Goal: Task Accomplishment & Management: Manage account settings

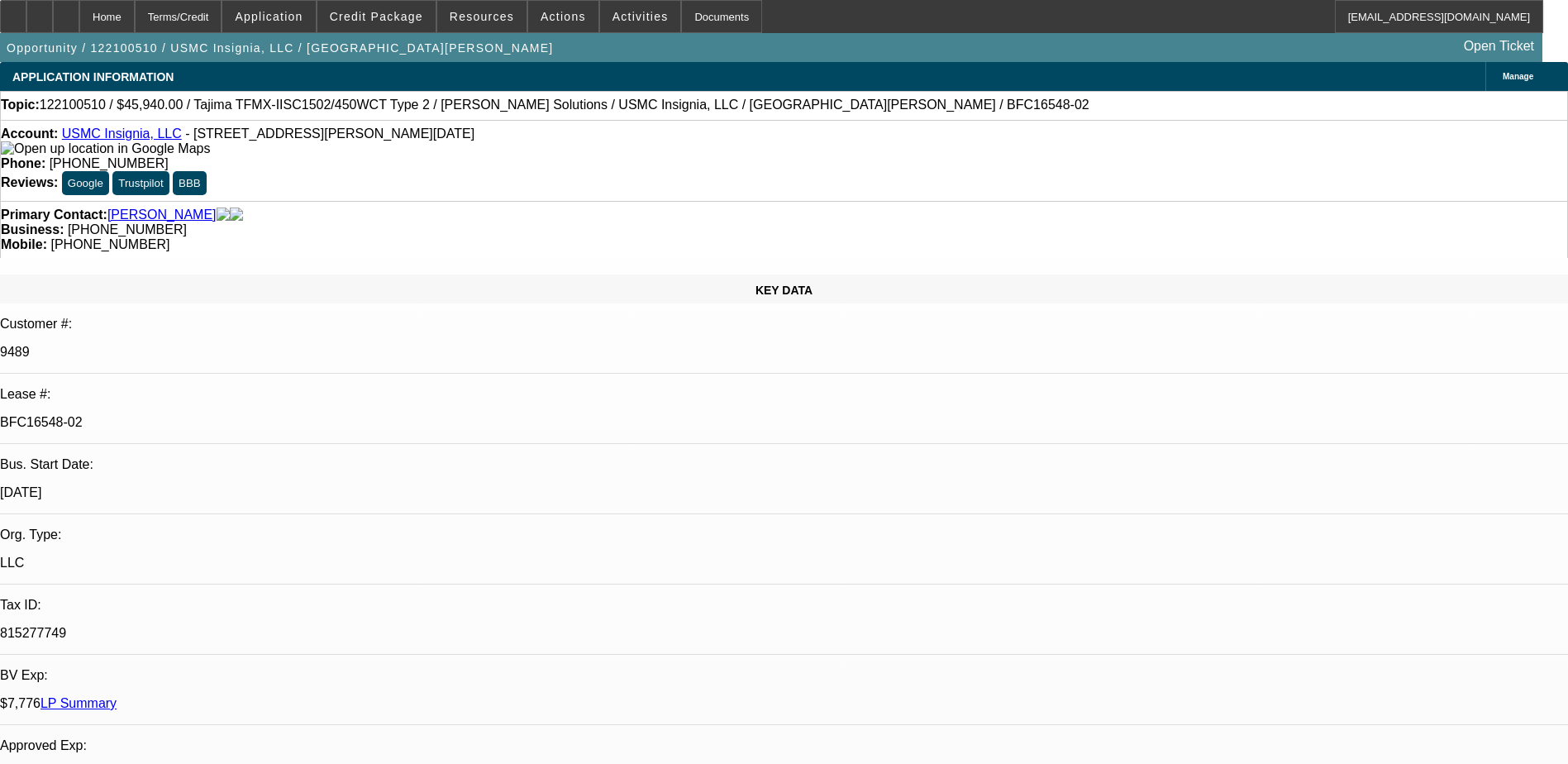
select select "0"
select select "2"
select select "0.1"
select select "4"
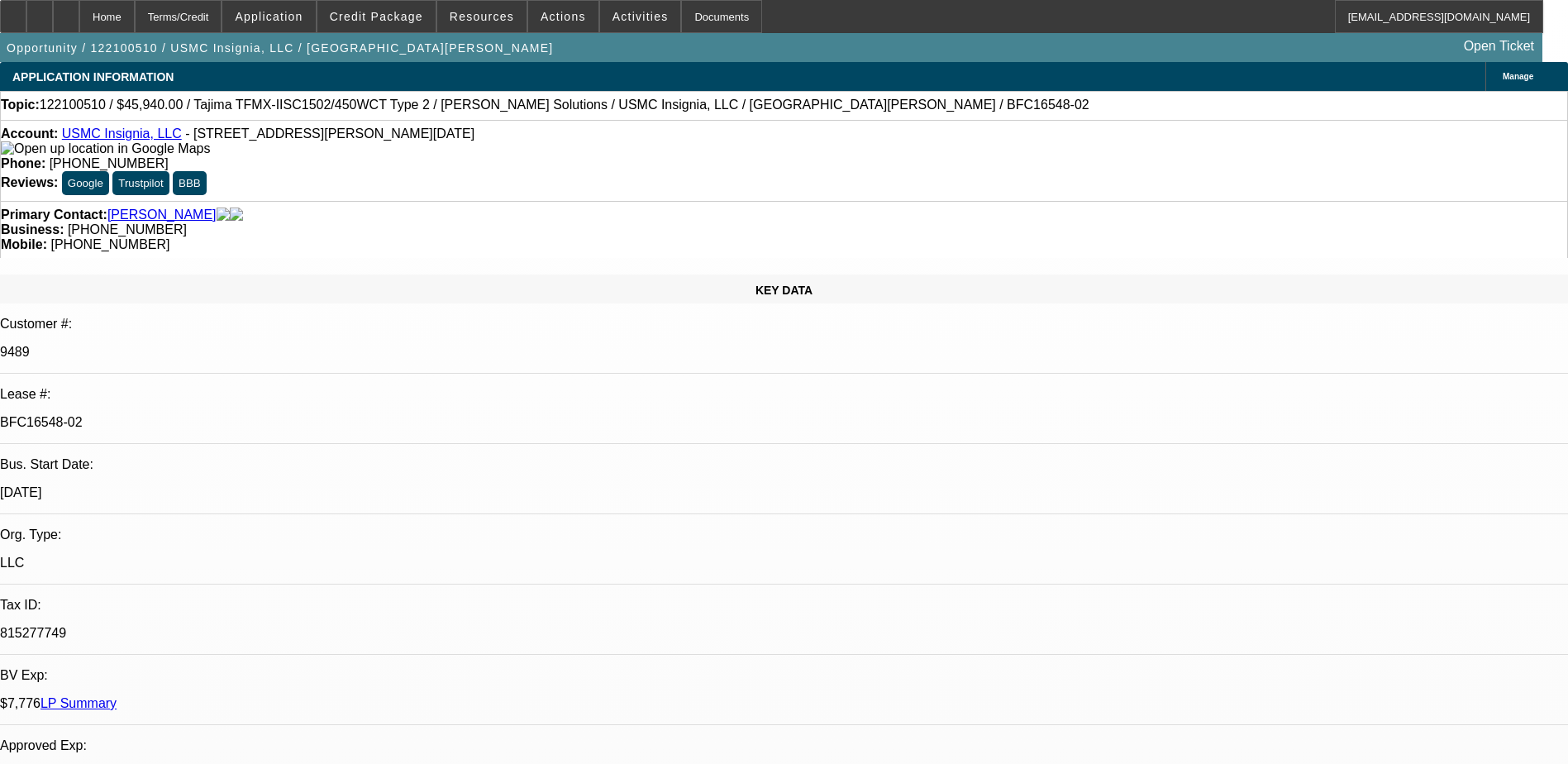
select select "0"
select select "0.1"
select select "4"
select select "0"
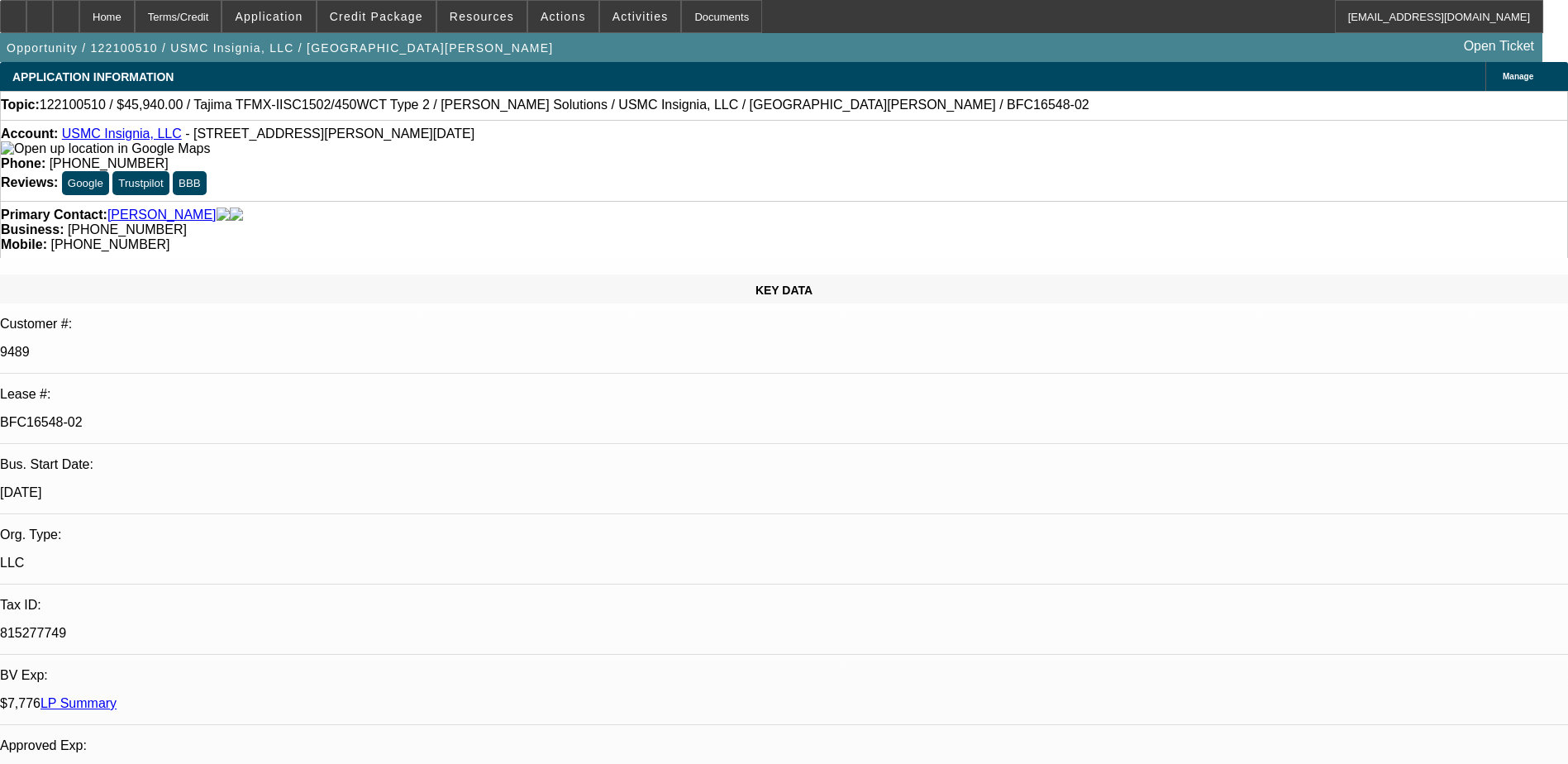
select select "2"
select select "0.1"
select select "4"
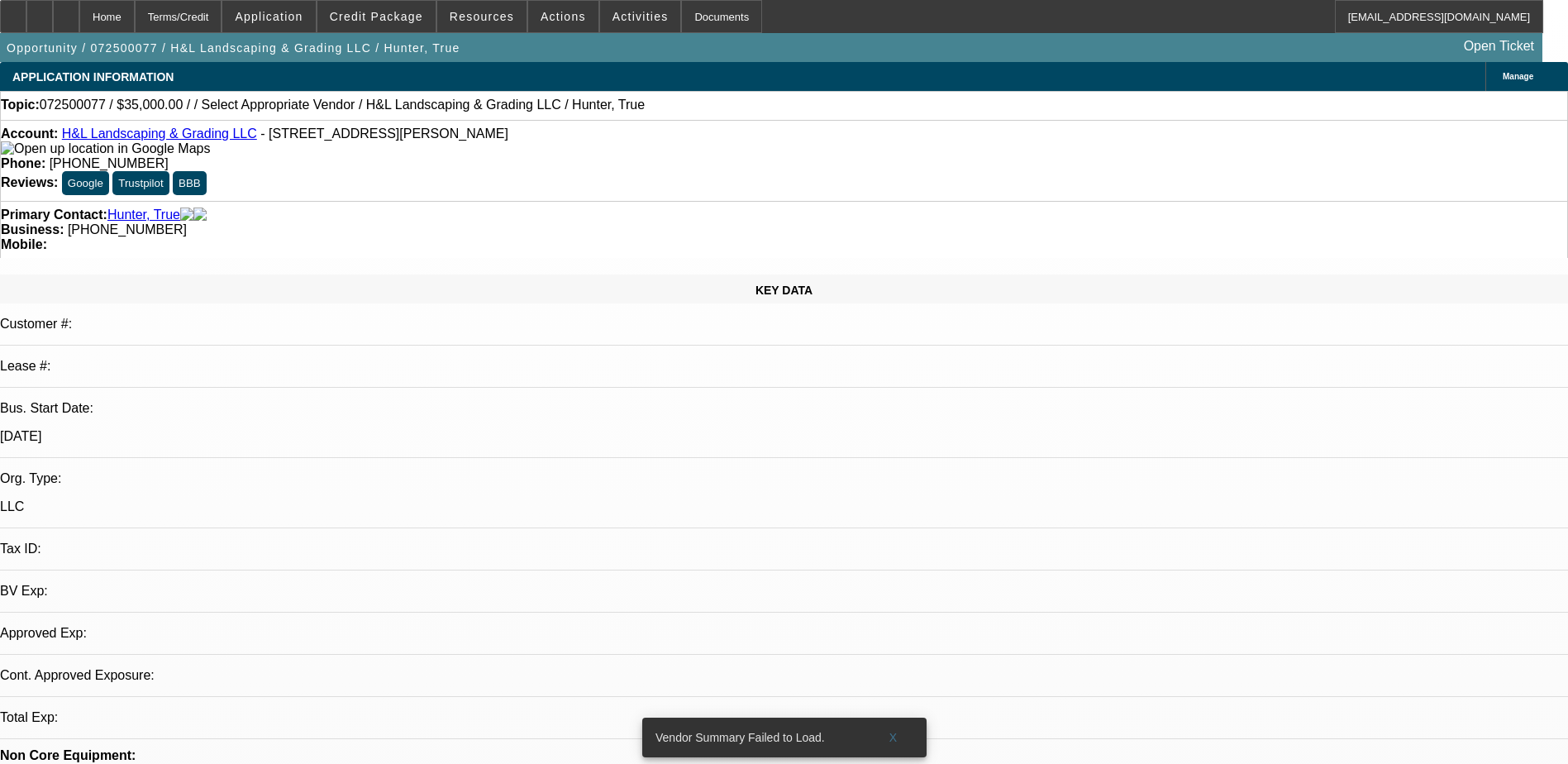
select select "0"
select select "2"
select select "0.1"
select select "4"
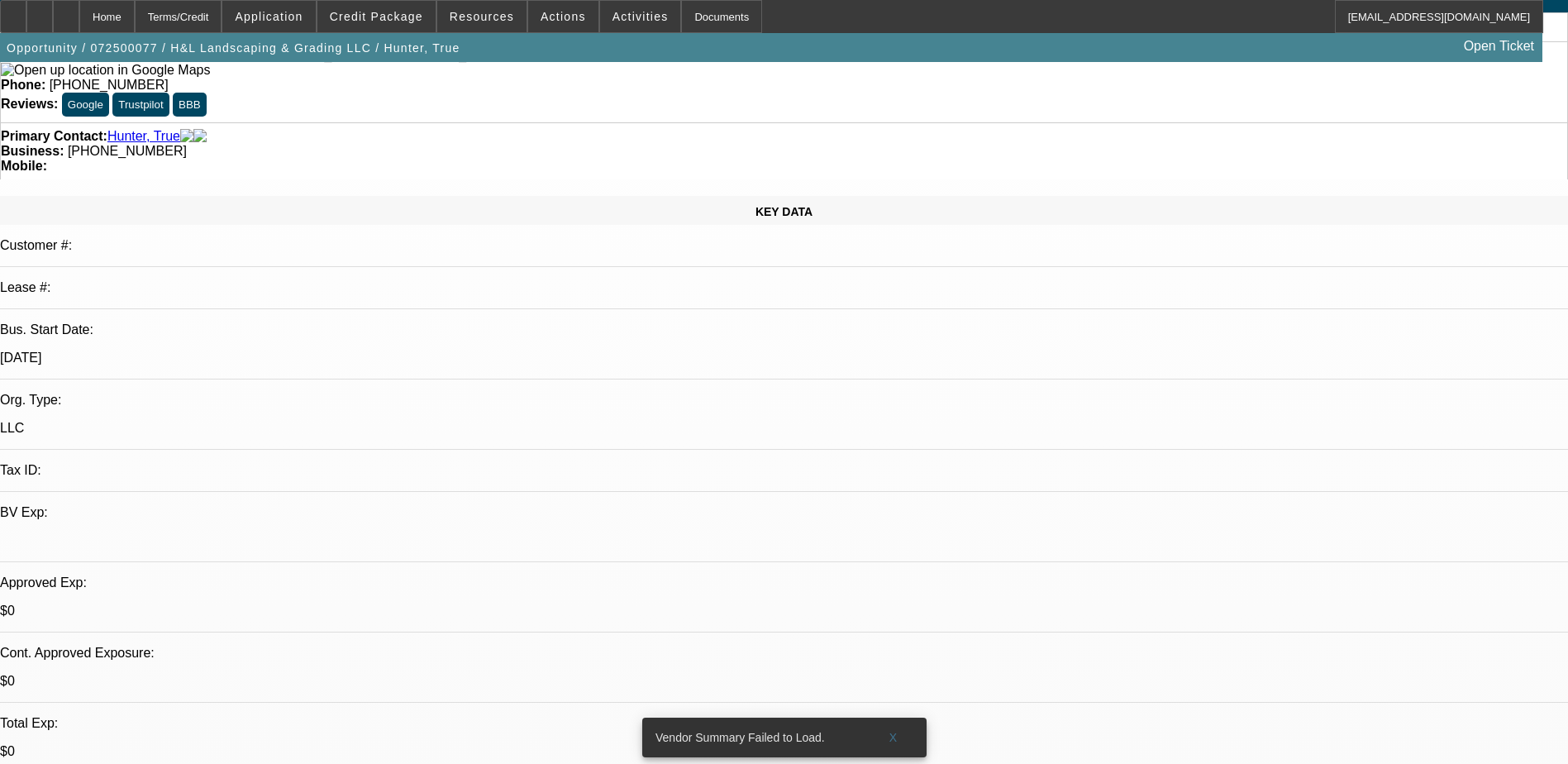
scroll to position [83, 0]
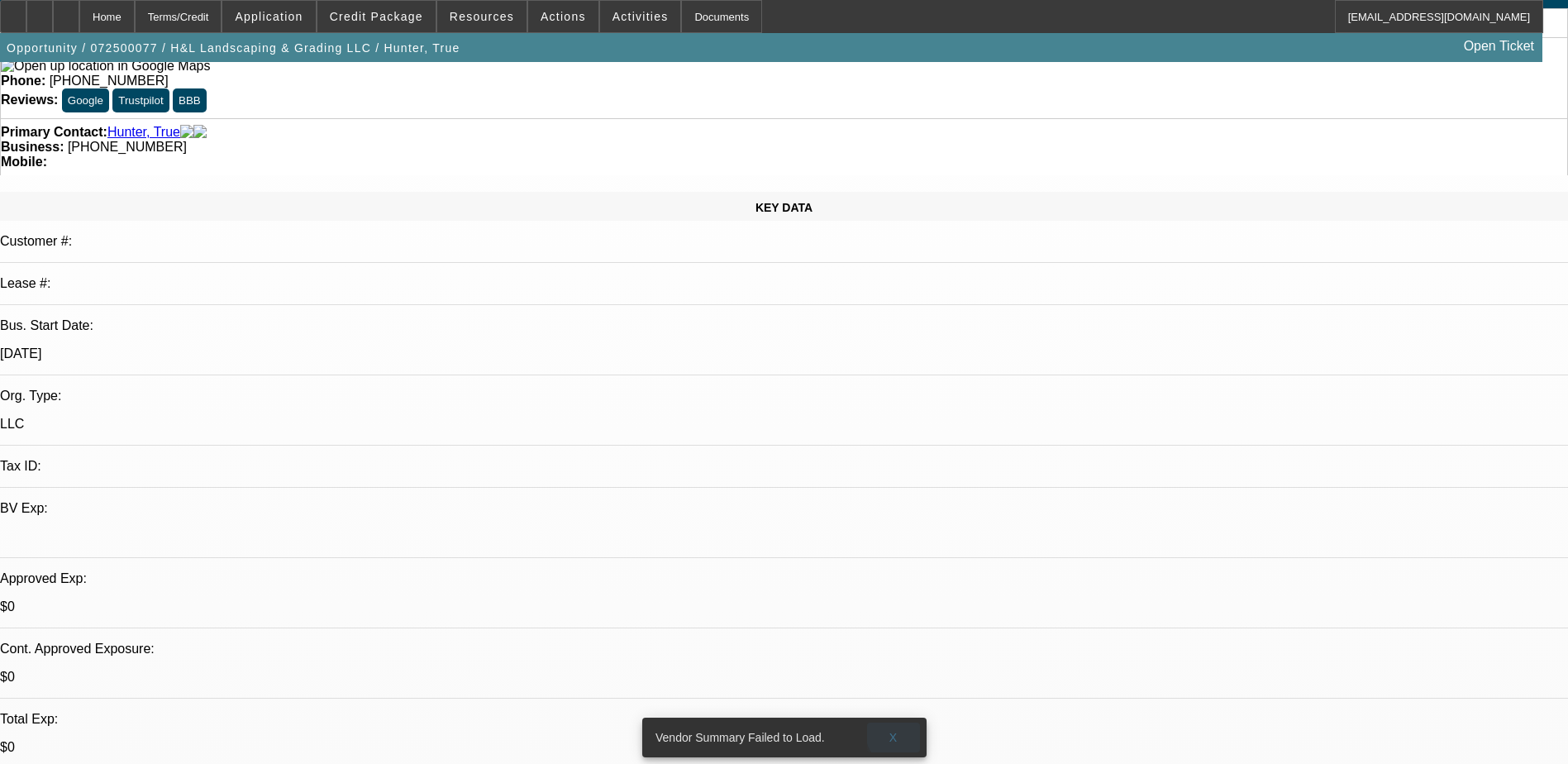
click at [900, 722] on span at bounding box center [893, 738] width 53 height 40
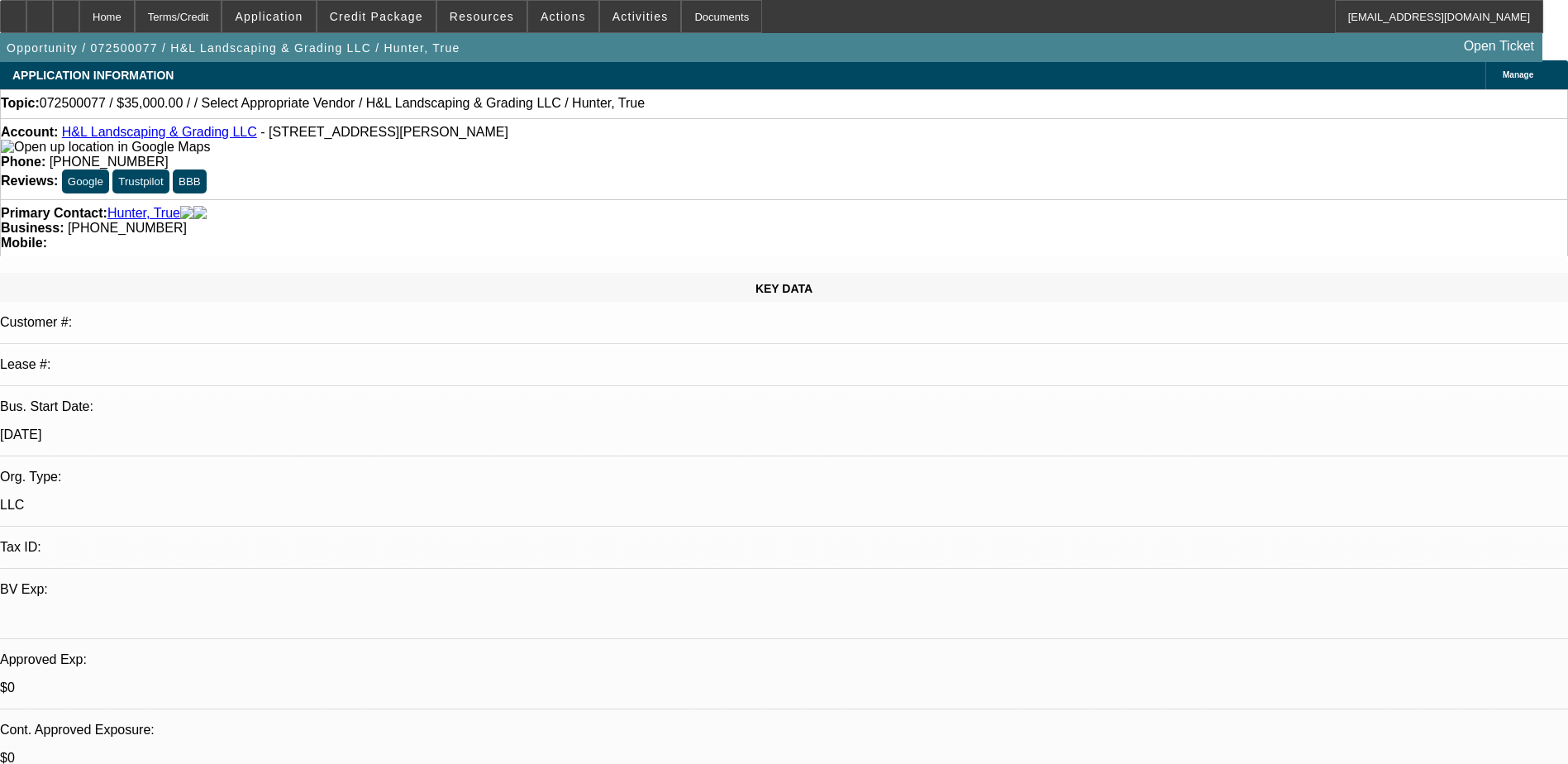
scroll to position [0, 0]
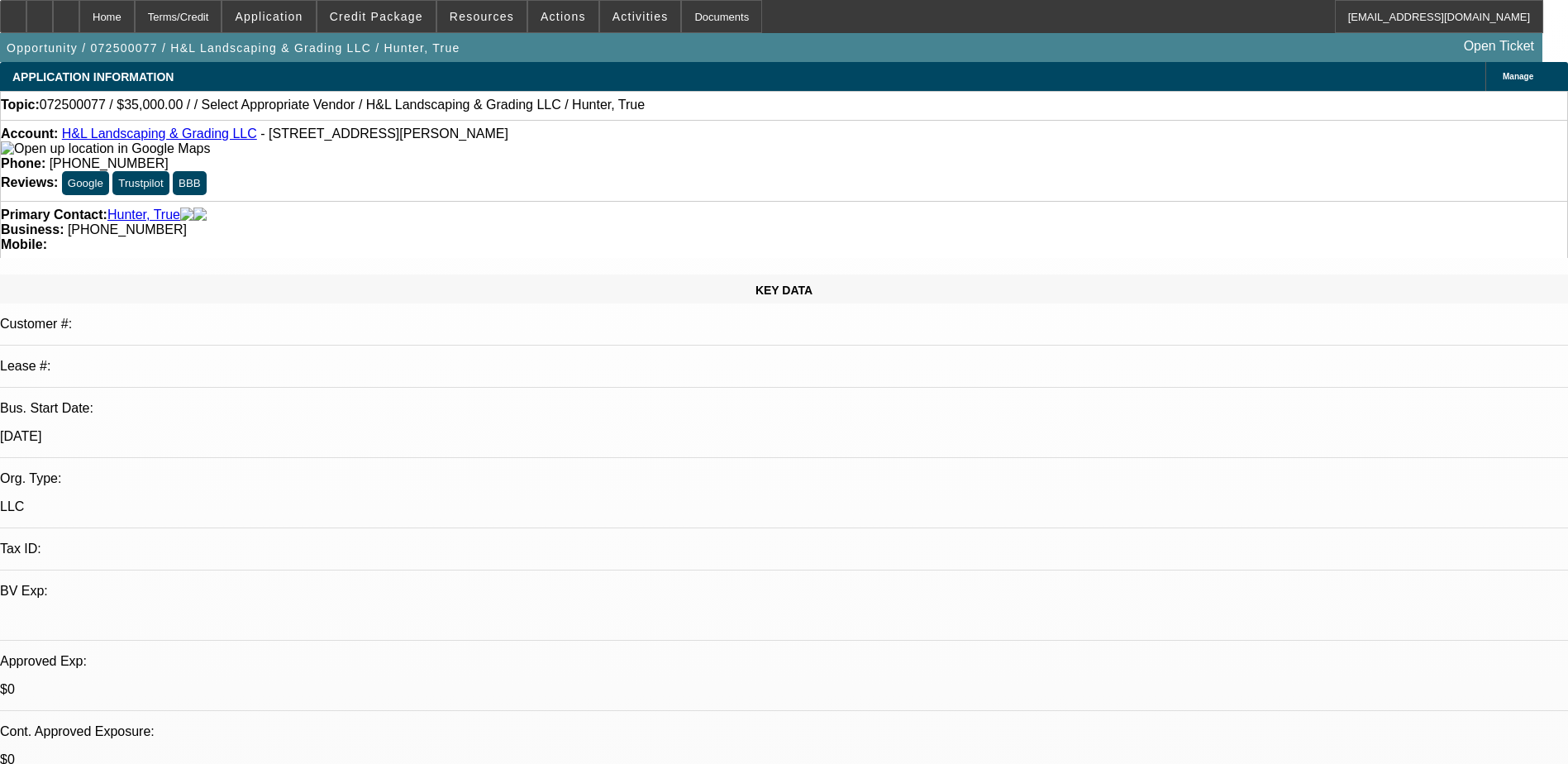
scroll to position [0, 0]
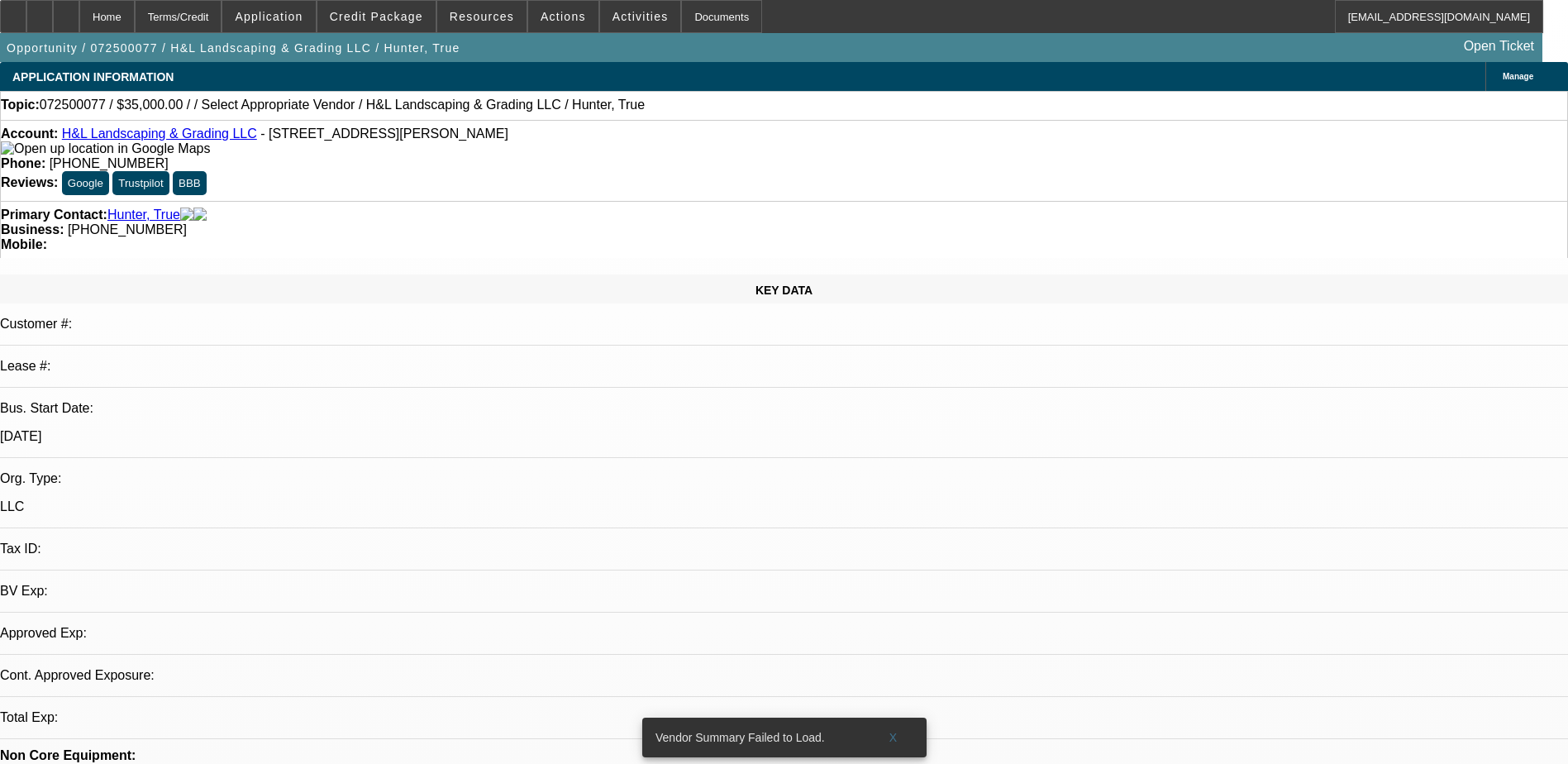
select select "0"
select select "2"
select select "0.1"
select select "4"
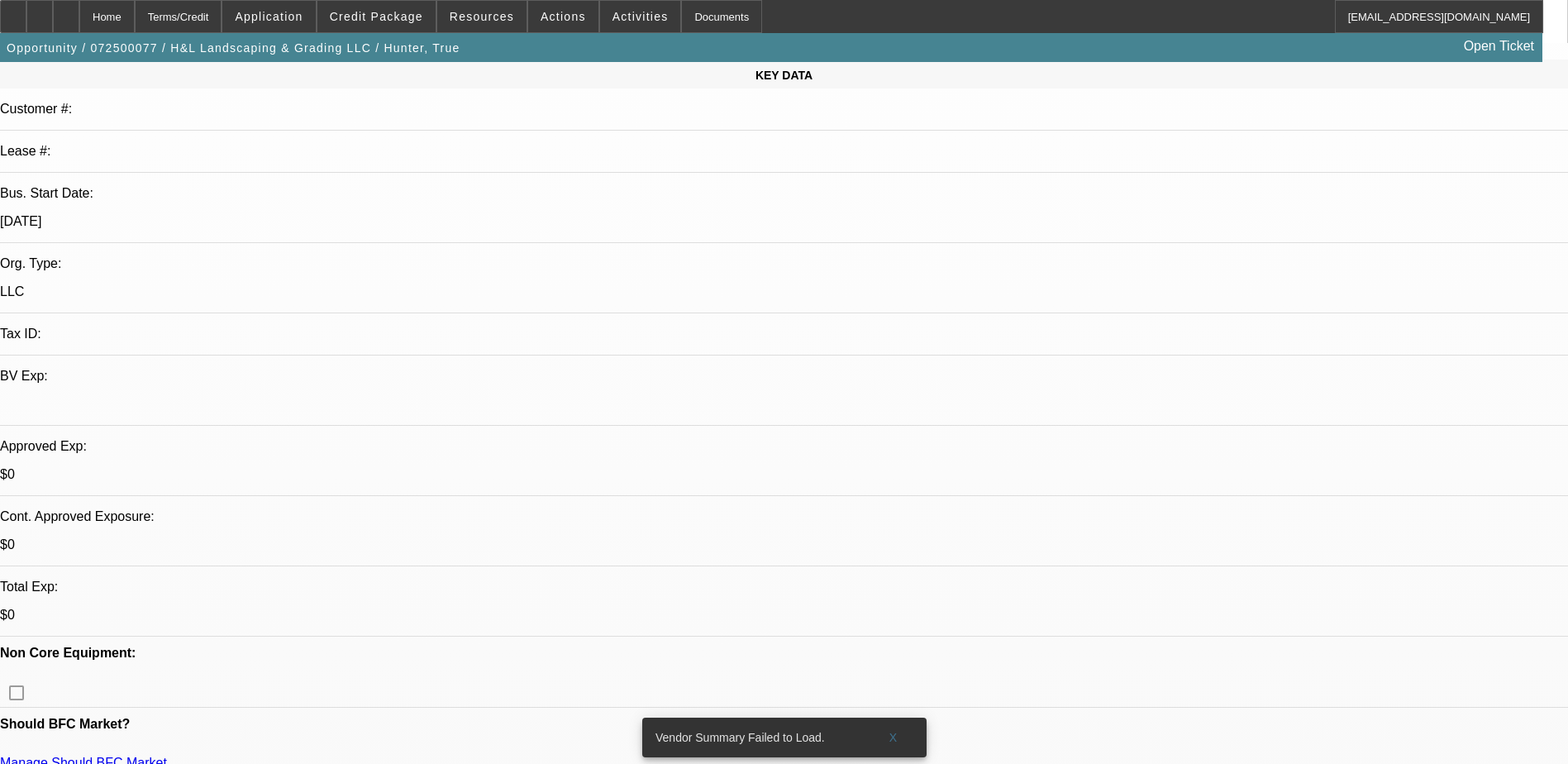
scroll to position [248, 0]
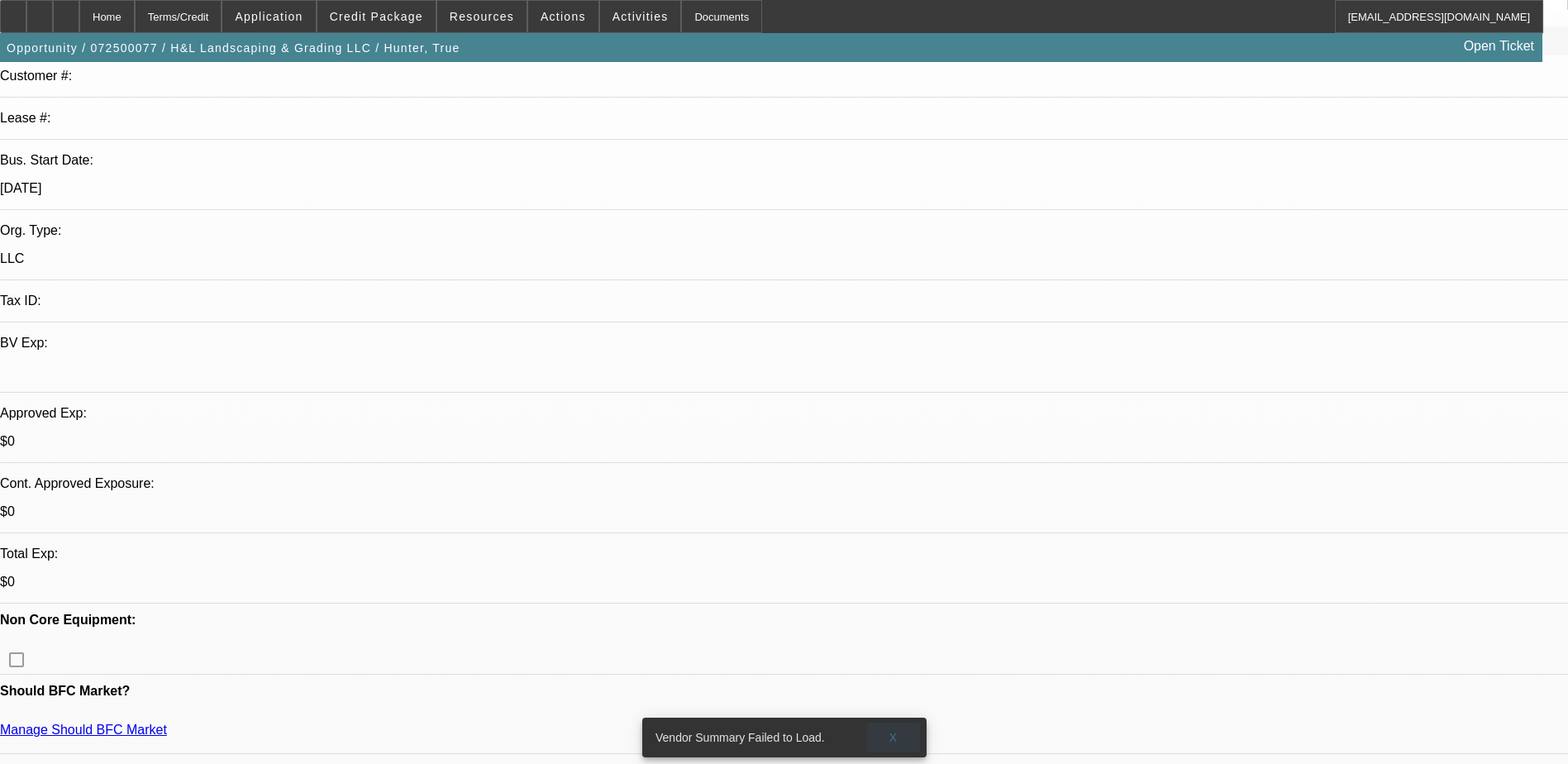
click at [901, 724] on span at bounding box center [893, 738] width 53 height 40
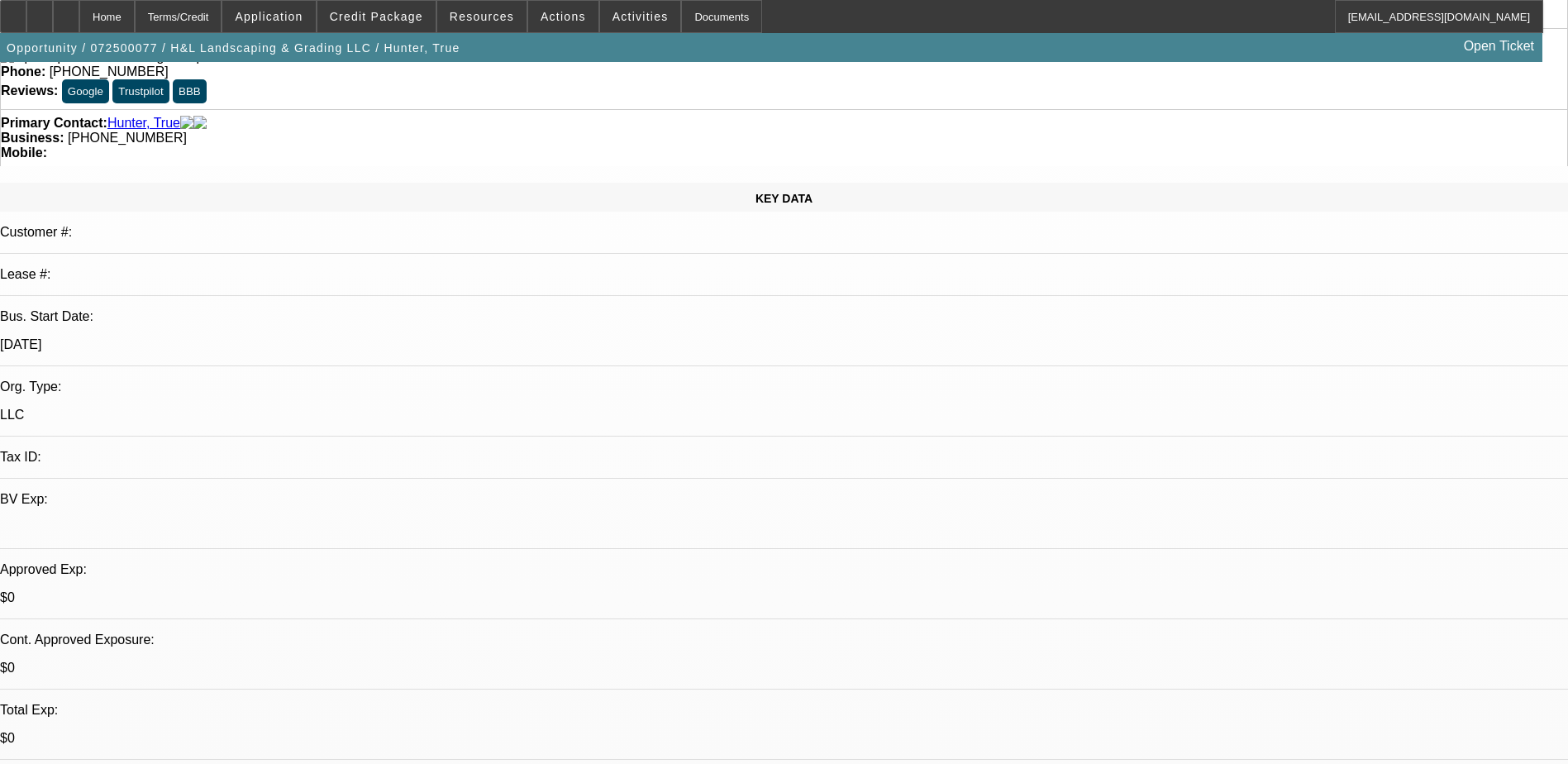
scroll to position [0, 0]
